Goal: Information Seeking & Learning: Learn about a topic

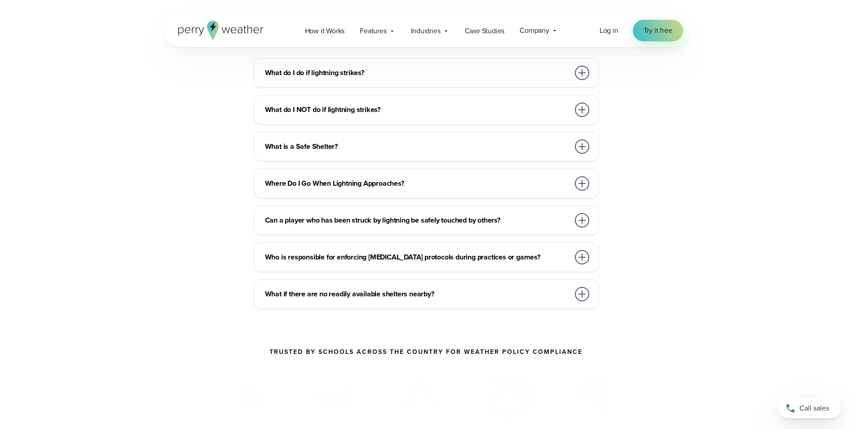
scroll to position [2665, 0]
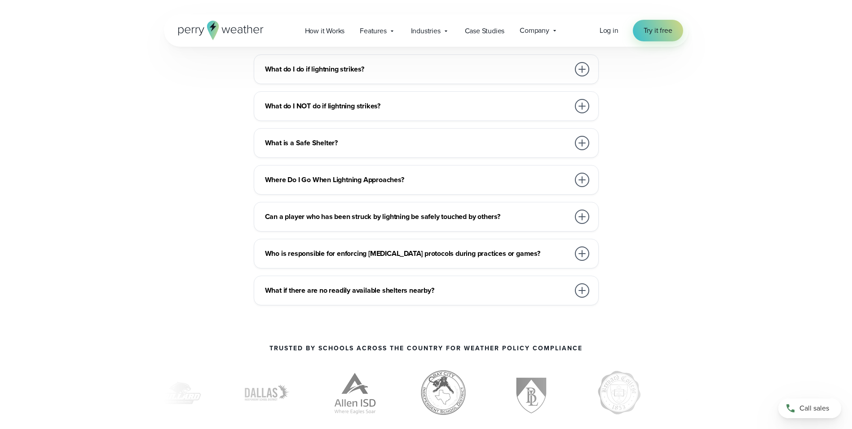
click at [582, 150] on div at bounding box center [582, 143] width 14 height 14
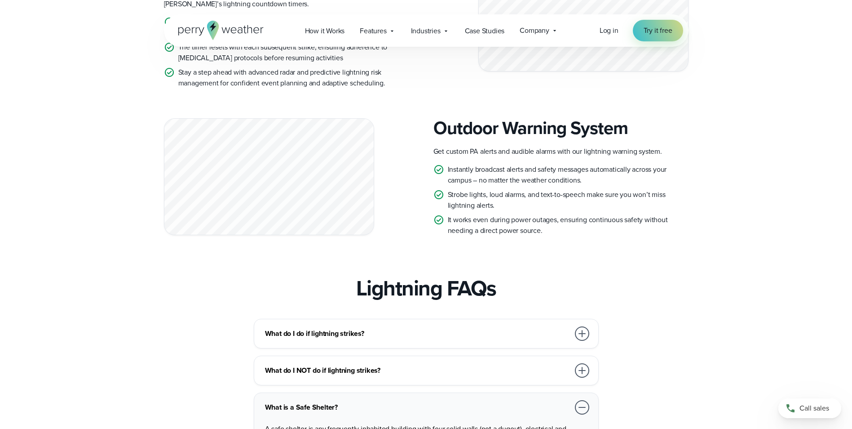
scroll to position [2395, 0]
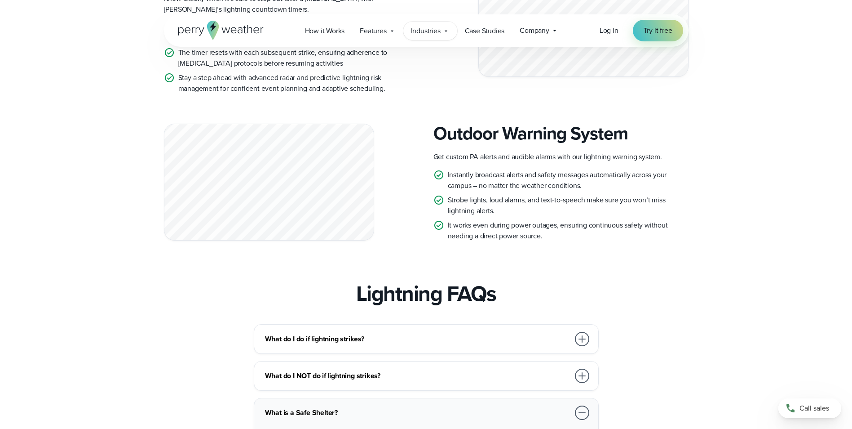
click at [442, 32] on div "Industries Featured Case Study How PGA of America is Prioritizing Golfer Safety…" at bounding box center [430, 31] width 54 height 18
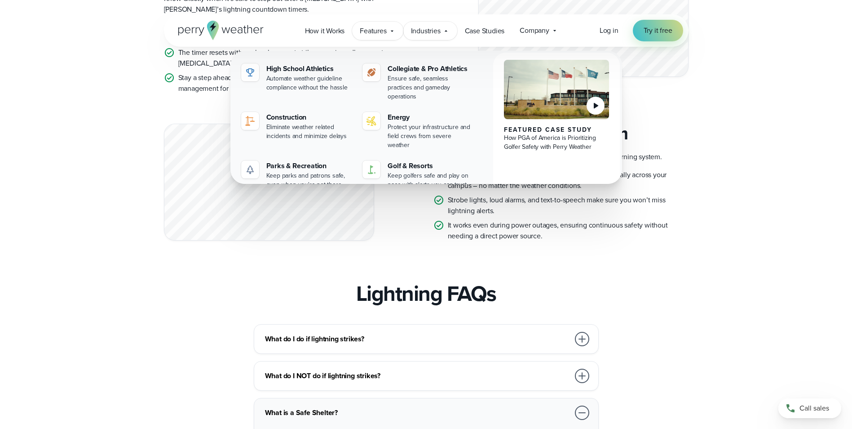
click at [379, 29] on span "Features" at bounding box center [373, 31] width 27 height 11
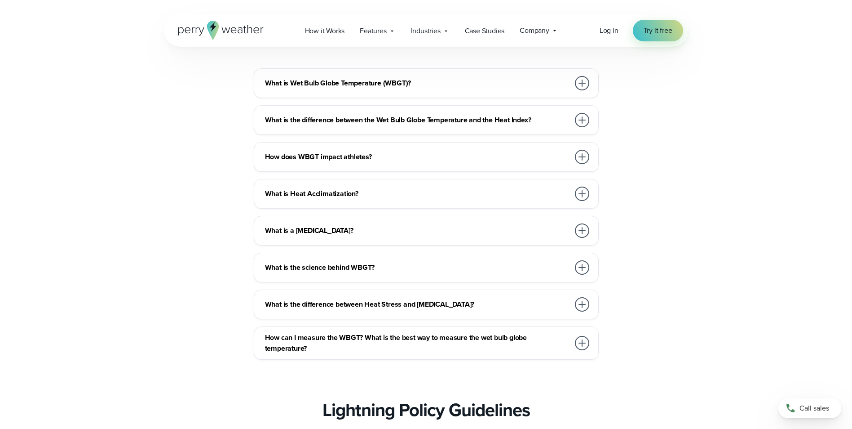
scroll to position [1362, 0]
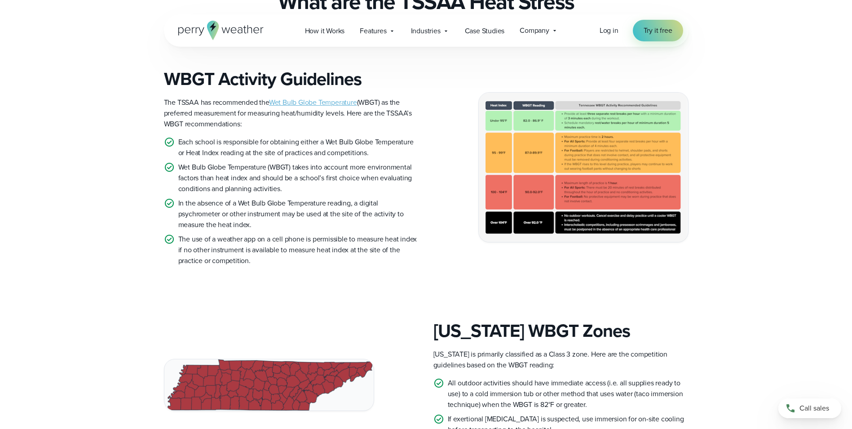
scroll to position [225, 0]
